Goal: Contribute content: Add original content to the website for others to see

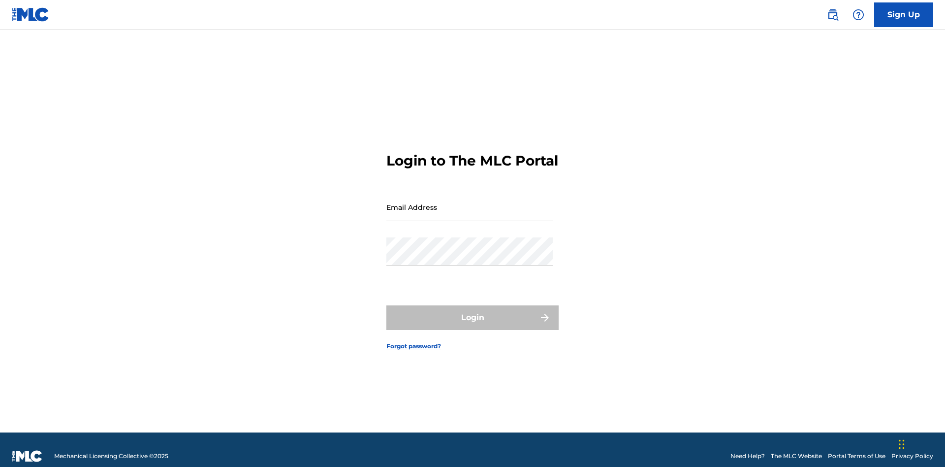
scroll to position [13, 0]
click at [470, 202] on input "Email Address" at bounding box center [469, 207] width 166 height 28
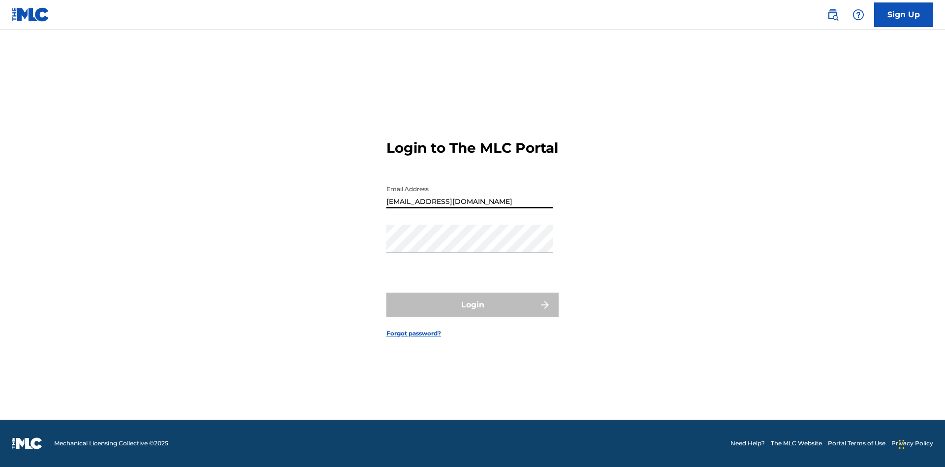
type input "[EMAIL_ADDRESS][DOMAIN_NAME]"
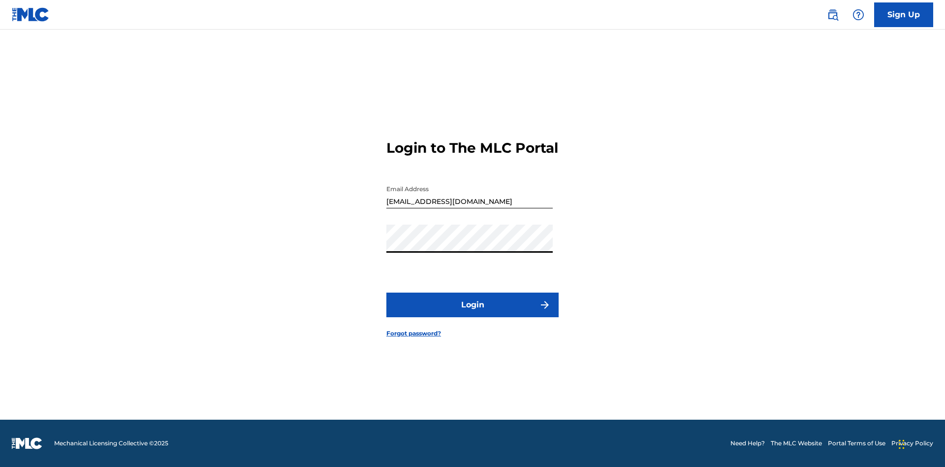
click at [473, 313] on button "Login" at bounding box center [472, 304] width 172 height 25
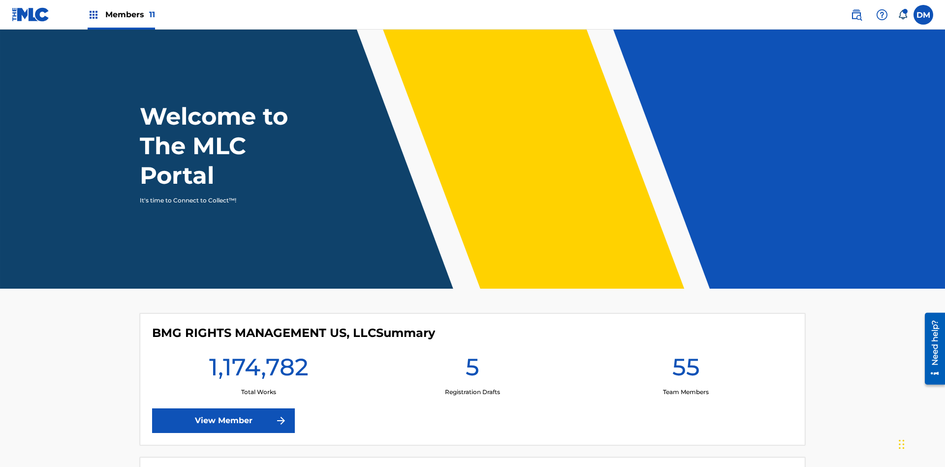
click at [121, 14] on span "Members 11" at bounding box center [130, 14] width 50 height 11
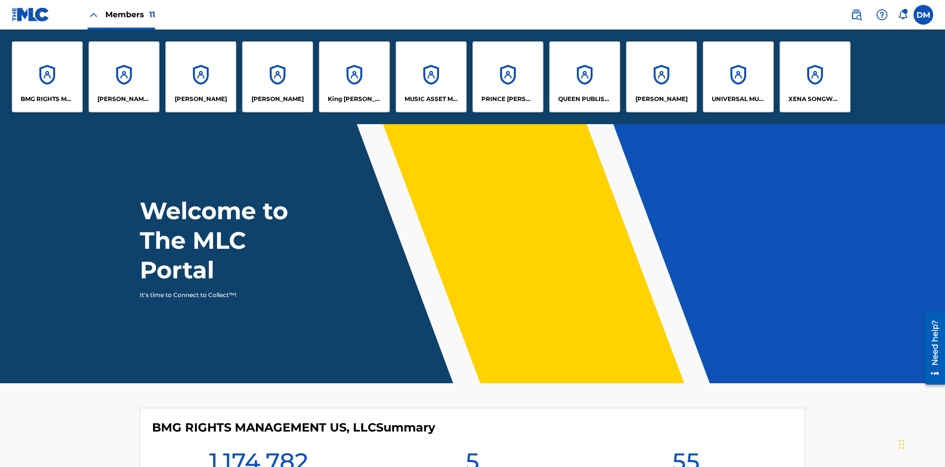
click at [738, 99] on p "UNIVERSAL MUSIC PUB GROUP" at bounding box center [739, 99] width 54 height 9
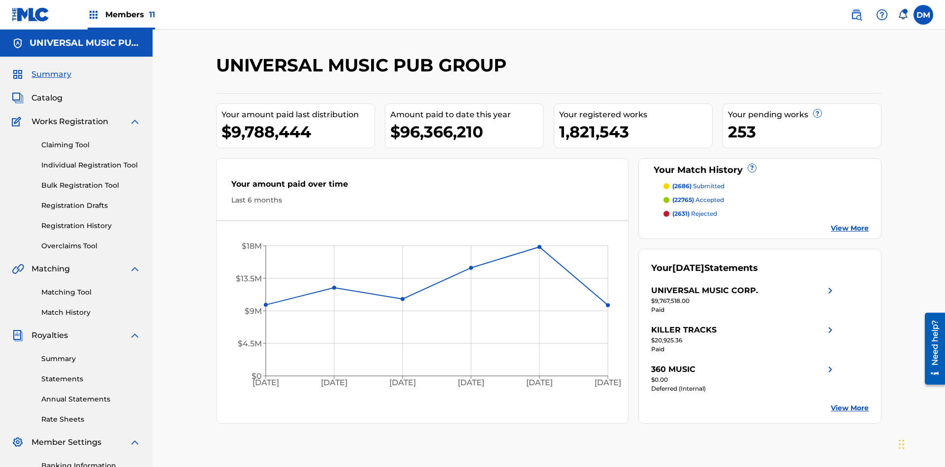
click at [91, 160] on link "Individual Registration Tool" at bounding box center [90, 165] width 99 height 10
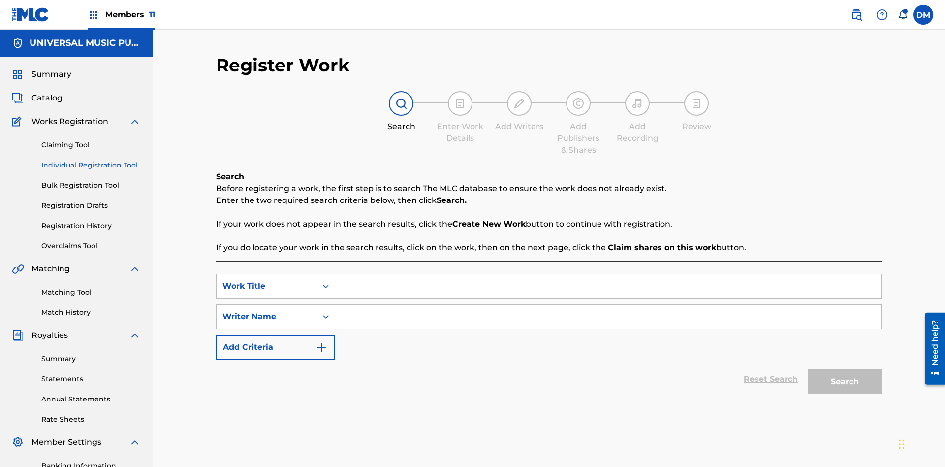
click at [608, 274] on input "Search Form" at bounding box center [608, 286] width 546 height 24
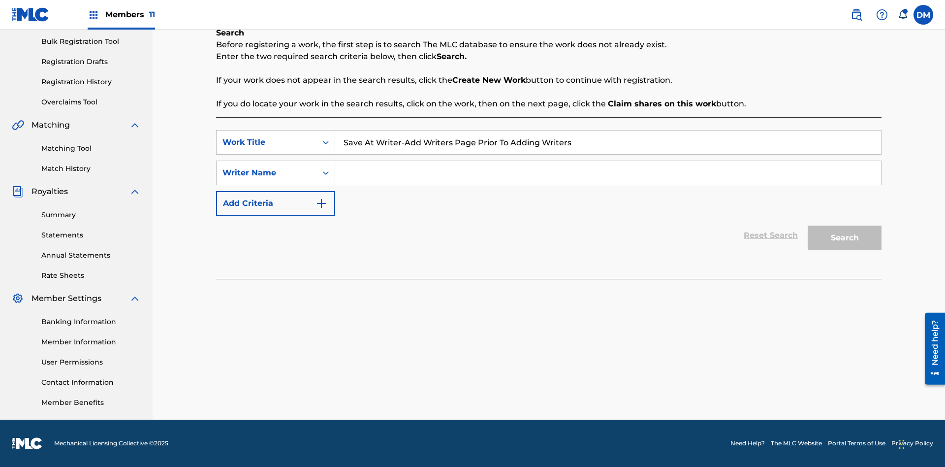
type input "Save At Writer-Add Writers Page Prior To Adding Writers"
click at [608, 173] on input "Search Form" at bounding box center [608, 173] width 546 height 24
type input "QWERTYUIOP"
click at [845, 238] on button "Search" at bounding box center [845, 237] width 74 height 25
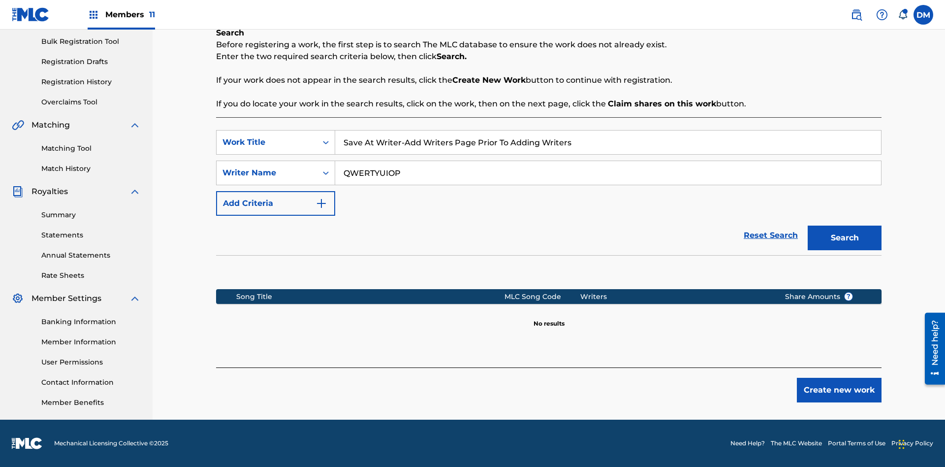
click at [839, 390] on button "Create new work" at bounding box center [839, 390] width 85 height 25
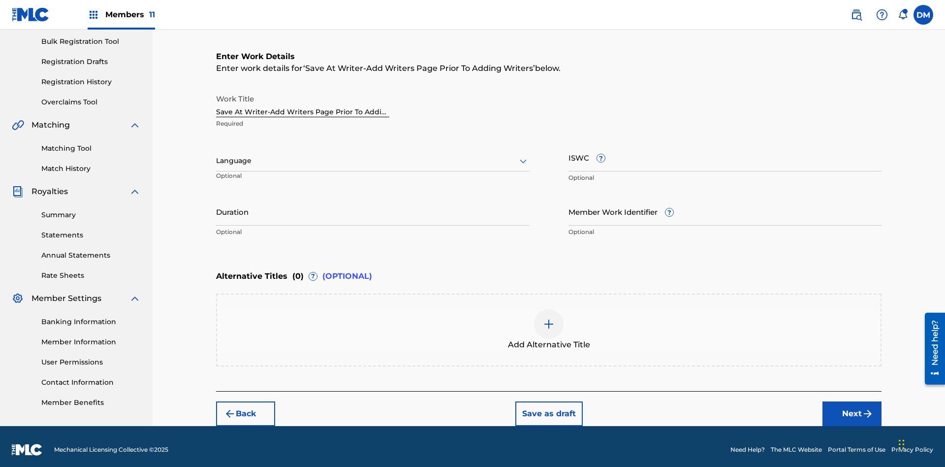
click at [373, 205] on input "Duration" at bounding box center [372, 211] width 313 height 28
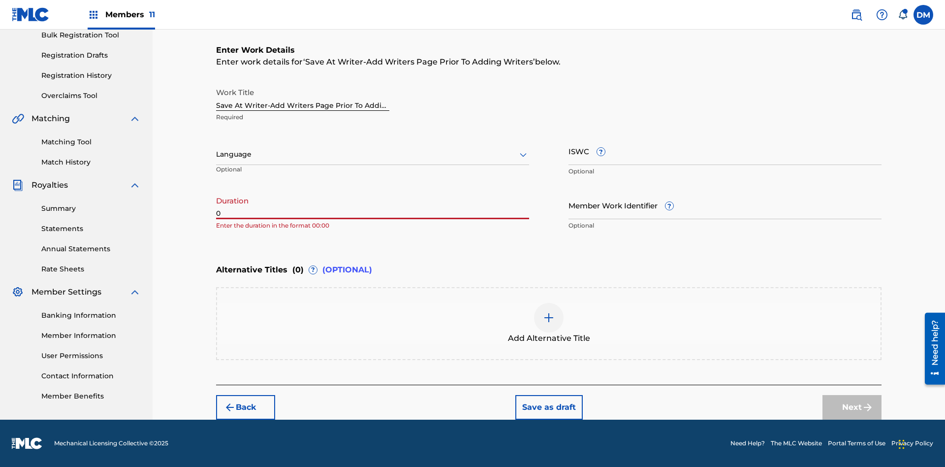
click at [373, 205] on input "0" at bounding box center [372, 205] width 313 height 28
type input "00:00"
click at [523, 155] on icon at bounding box center [523, 155] width 12 height 12
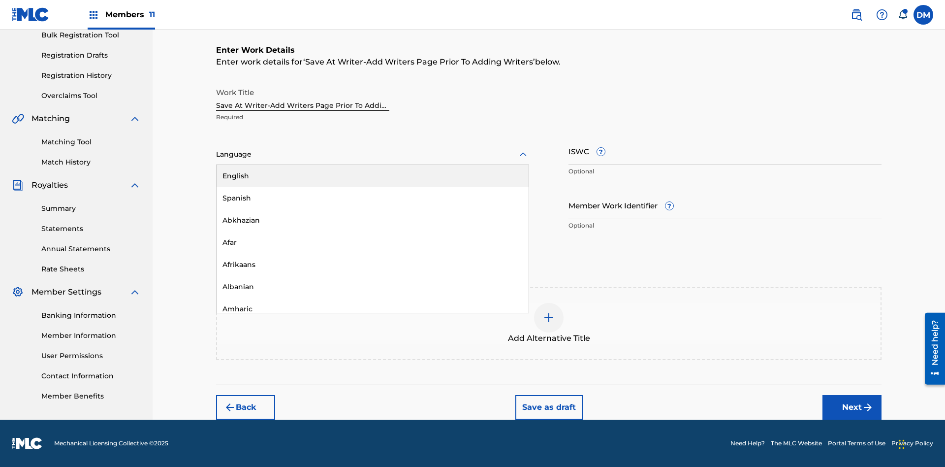
click at [373, 242] on div "Afar" at bounding box center [373, 242] width 312 height 22
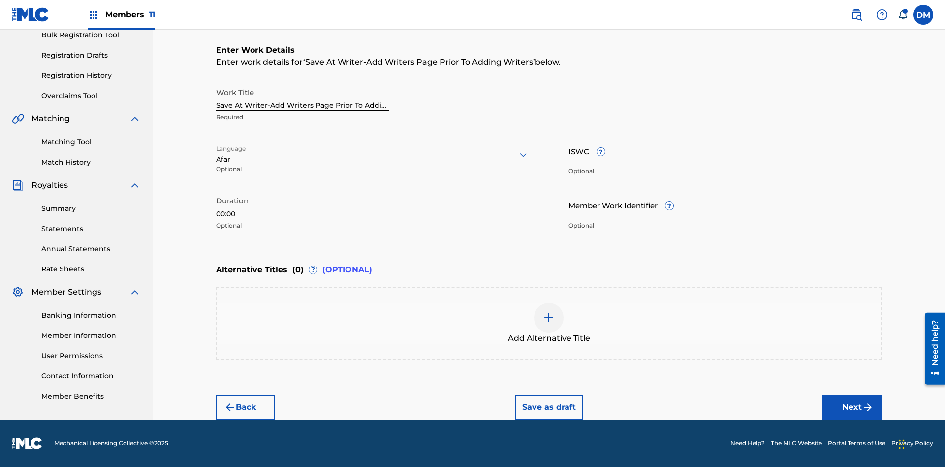
click at [725, 205] on input "Member Work Identifier ?" at bounding box center [725, 205] width 313 height 28
type input "2025.08.29.04"
click at [725, 151] on input "ISWC ?" at bounding box center [725, 151] width 313 height 28
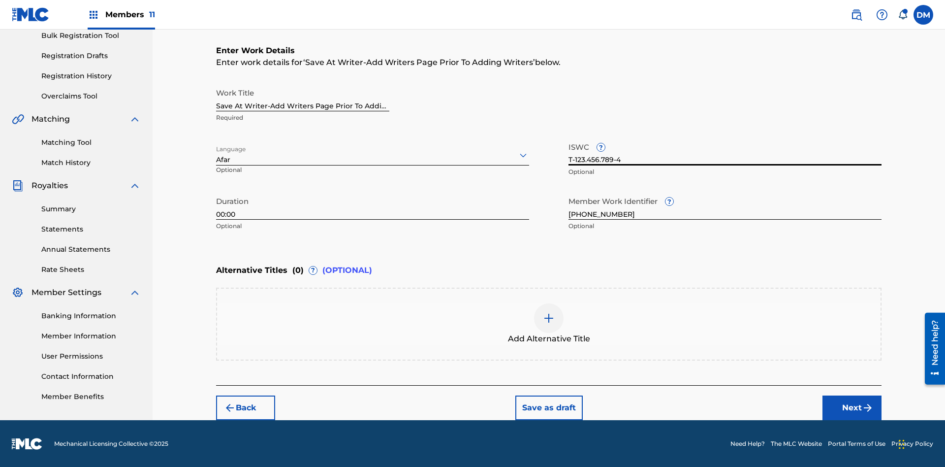
type input "T-123.456.789-4"
click at [549, 323] on img at bounding box center [549, 318] width 12 height 12
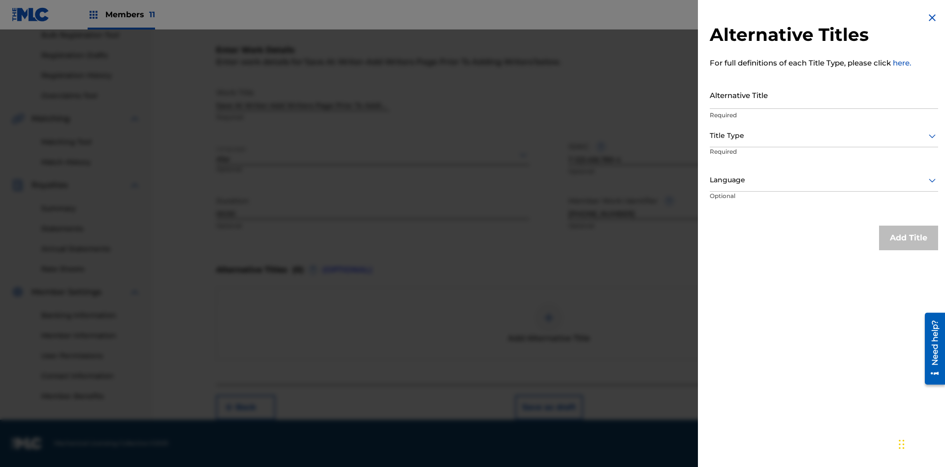
click at [824, 95] on input "Alternative Title" at bounding box center [824, 95] width 228 height 28
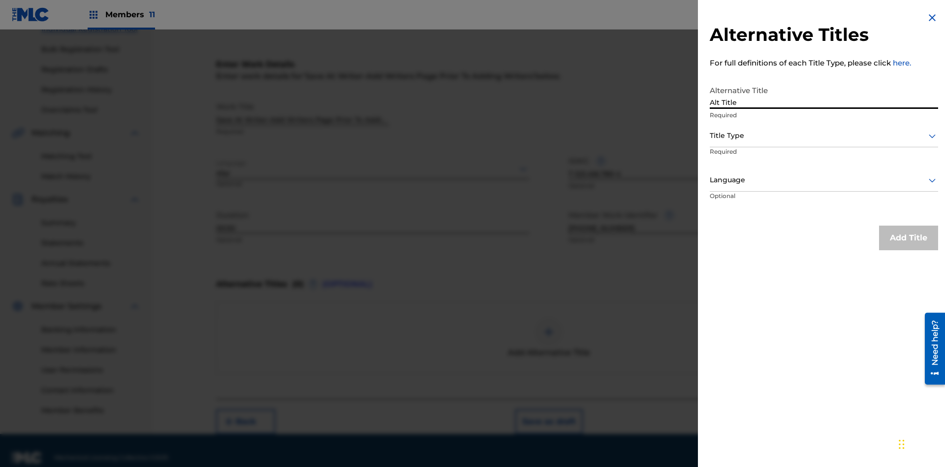
type input "Alt Title"
click at [824, 135] on div at bounding box center [824, 135] width 228 height 12
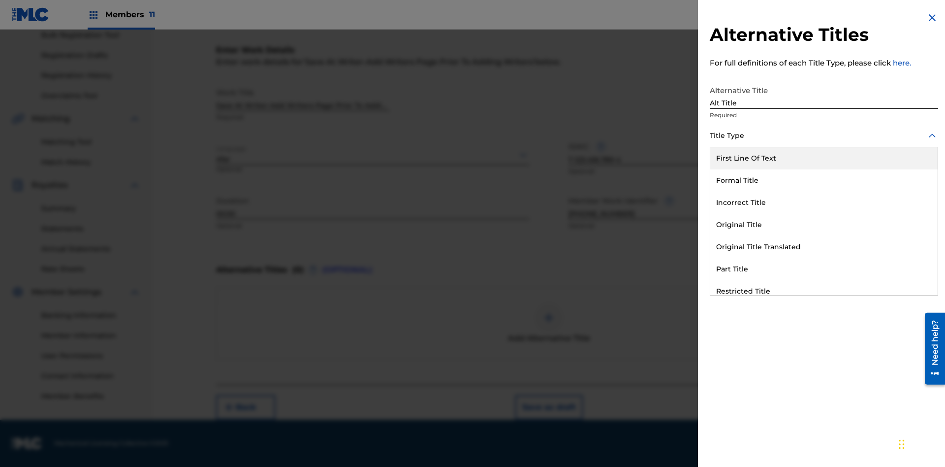
click at [824, 225] on div "Original Title" at bounding box center [823, 225] width 227 height 22
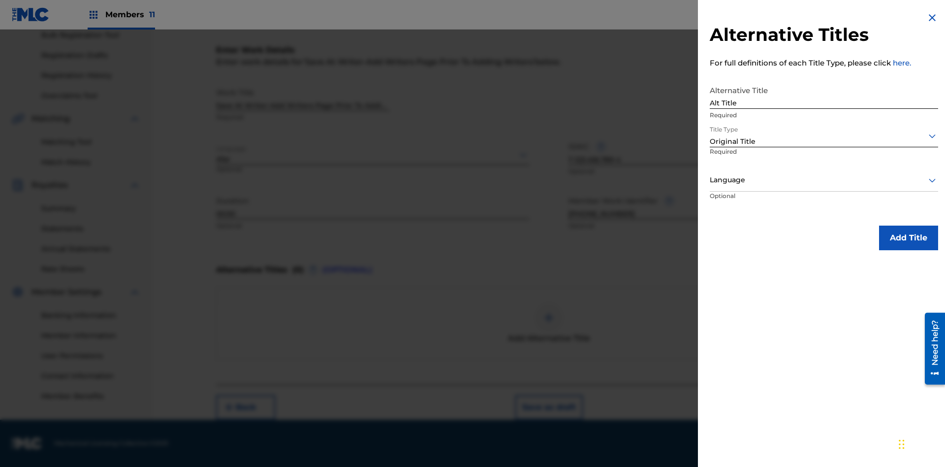
click at [824, 180] on div at bounding box center [824, 180] width 228 height 12
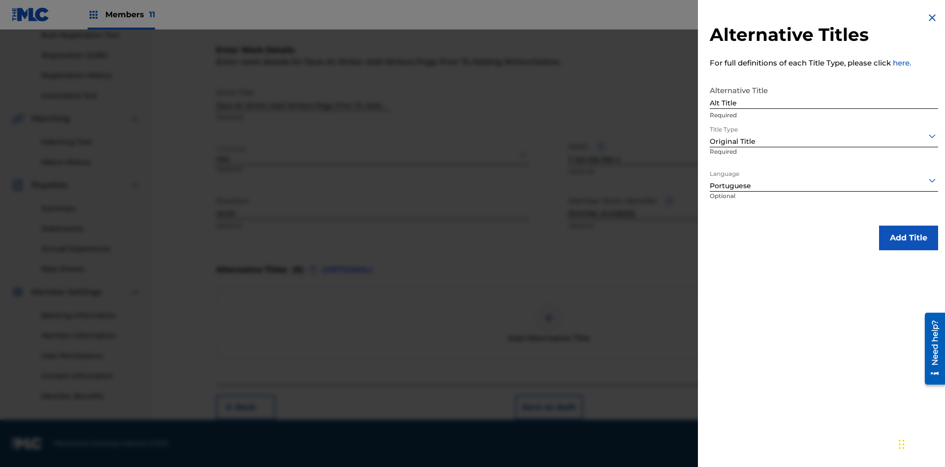
click at [909, 237] on button "Add Title" at bounding box center [908, 237] width 59 height 25
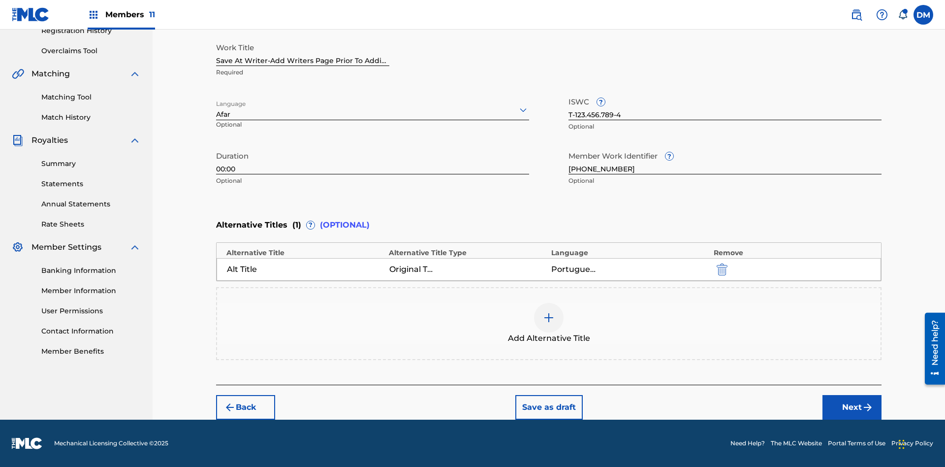
click at [852, 407] on button "Next" at bounding box center [852, 407] width 59 height 25
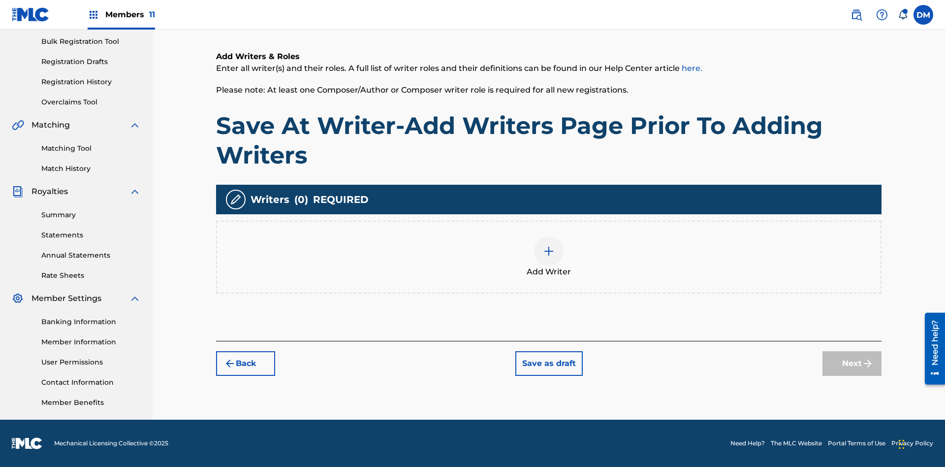
click at [548, 363] on button "Save as draft" at bounding box center [548, 363] width 67 height 25
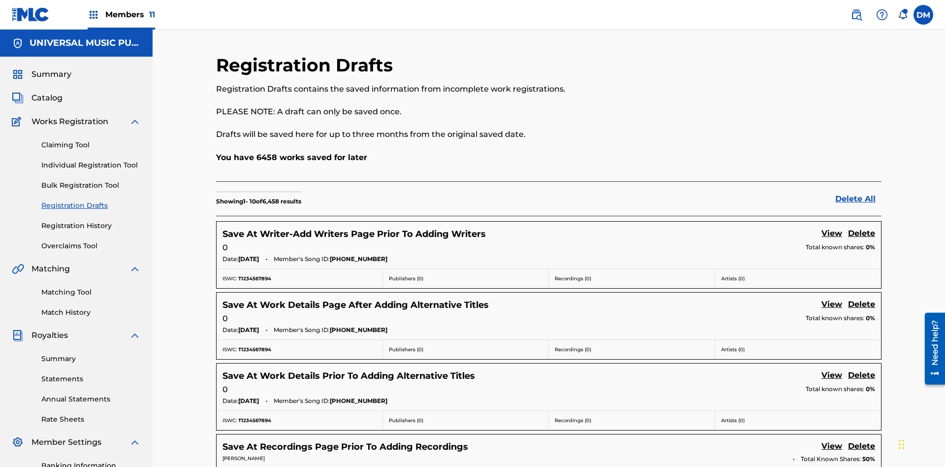
click at [832, 227] on link "View" at bounding box center [832, 233] width 21 height 13
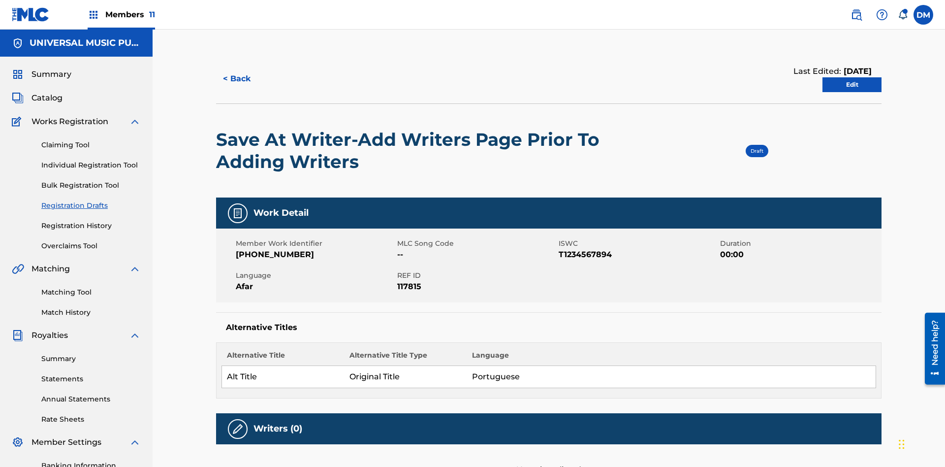
click at [852, 77] on link "Edit" at bounding box center [852, 84] width 59 height 15
